Goal: Find specific page/section: Find specific page/section

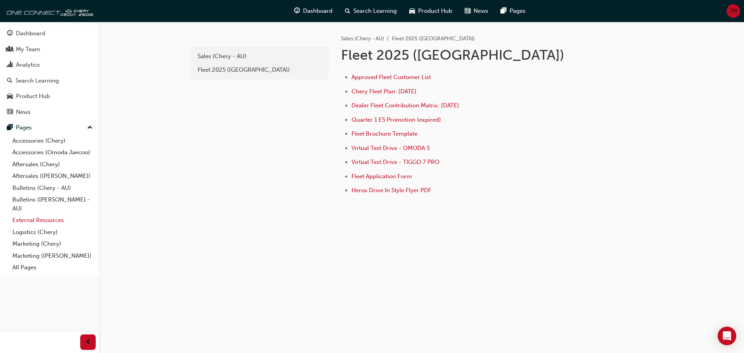
click at [52, 222] on link "External Resources" at bounding box center [52, 220] width 86 height 12
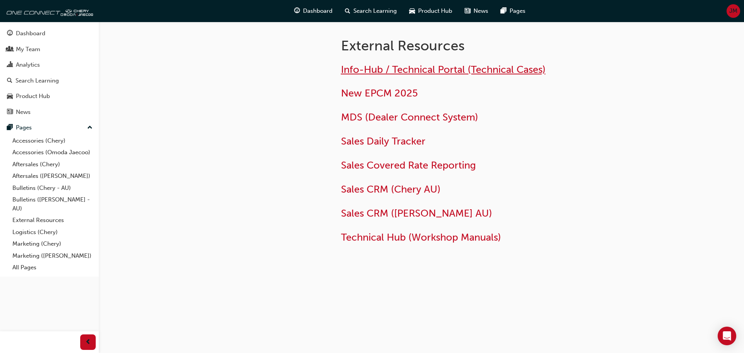
click at [401, 69] on span "Info-Hub / Technical Portal (Technical Cases)" at bounding box center [443, 70] width 205 height 12
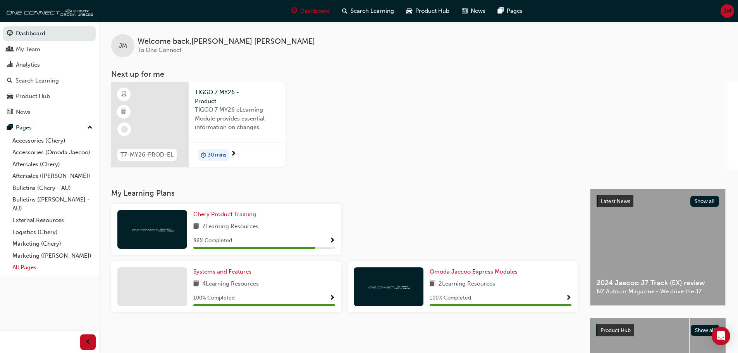
click at [18, 267] on link "All Pages" at bounding box center [52, 268] width 86 height 12
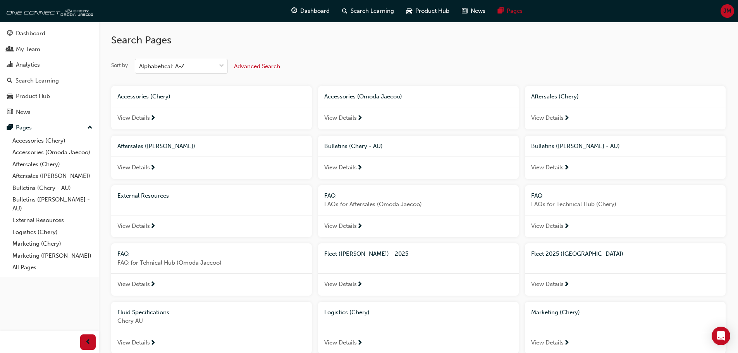
click at [554, 255] on span "Fleet 2025 ([GEOGRAPHIC_DATA])" at bounding box center [577, 253] width 92 height 7
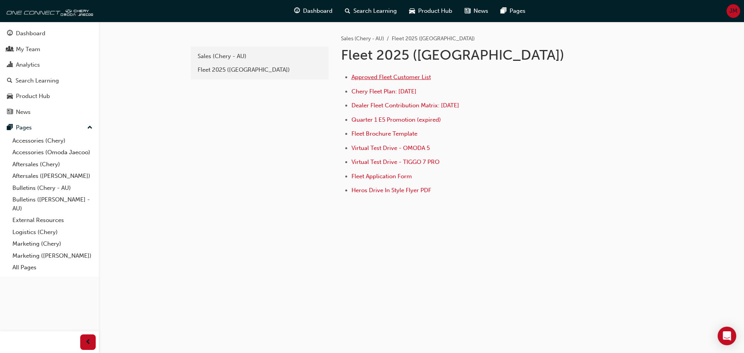
click at [400, 78] on span "Approved Fleet Customer List" at bounding box center [390, 77] width 79 height 7
